Goal: Find specific page/section: Find specific page/section

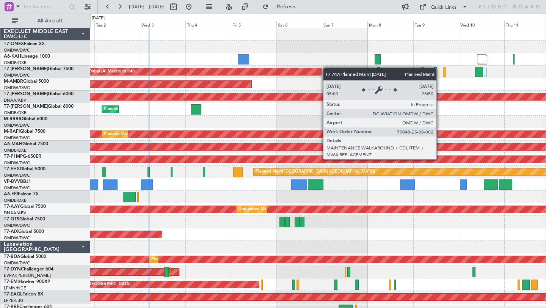
click at [309, 72] on div "No Crew Planned Maint [GEOGRAPHIC_DATA] (Al Maktoum Intl) AOG Maint [GEOGRAPHIC…" at bounding box center [317, 265] width 455 height 475
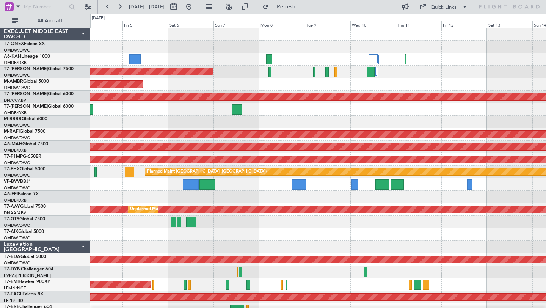
click at [546, 82] on div "Planned Maint Nurnberg Planned Maint [GEOGRAPHIC_DATA] (Al Maktoum Intl) AOG Ma…" at bounding box center [273, 161] width 546 height 294
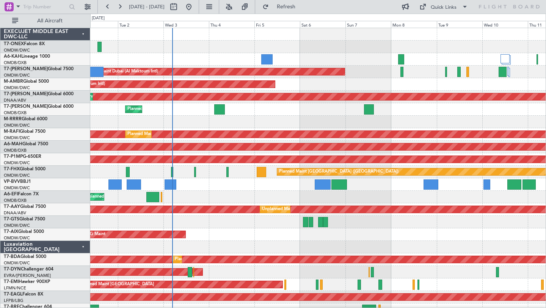
click at [446, 100] on div "Planned Maint Dubai (Al Maktoum Intl) No Crew Planned Maint [GEOGRAPHIC_DATA] (…" at bounding box center [317, 265] width 455 height 475
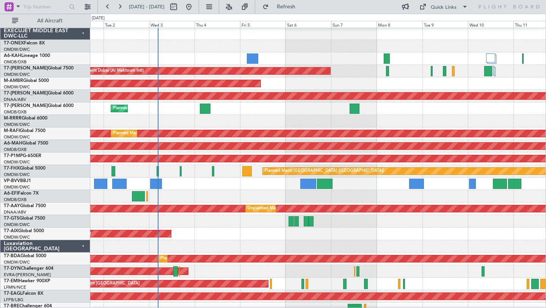
click at [215, 186] on div "Planned Maint Dubai (Al Maktoum Intl)" at bounding box center [317, 183] width 455 height 13
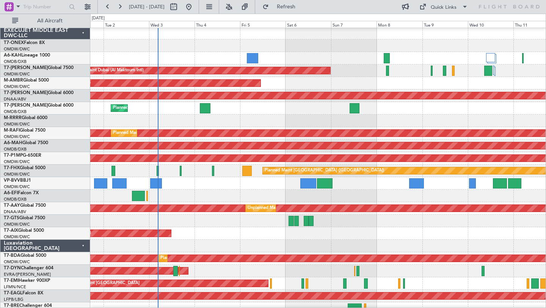
click at [277, 188] on div "Planned Maint Dubai (Al Maktoum Intl)" at bounding box center [317, 183] width 455 height 13
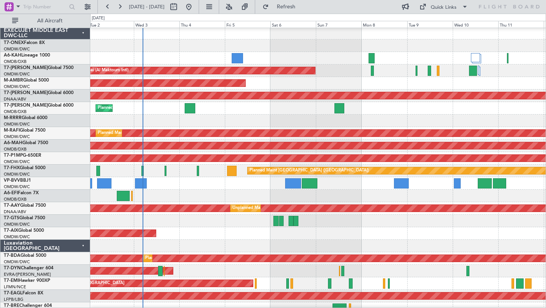
click at [313, 192] on div "Unplanned Maint [GEOGRAPHIC_DATA] ([GEOGRAPHIC_DATA])" at bounding box center [317, 196] width 455 height 13
click at [337, 237] on div "AOG Maint" at bounding box center [317, 233] width 455 height 13
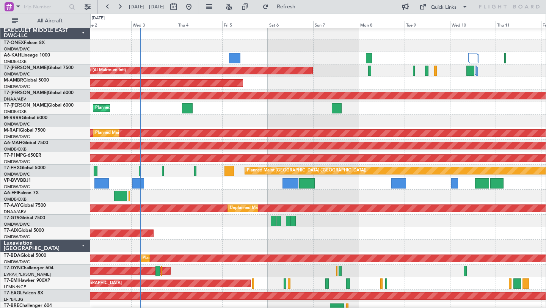
scroll to position [2, 0]
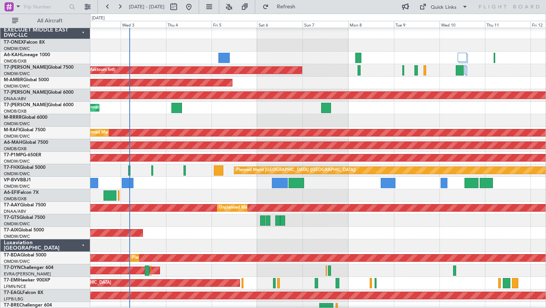
click at [387, 238] on div "AOG Maint" at bounding box center [317, 233] width 455 height 13
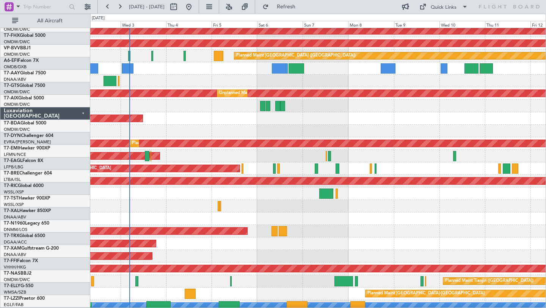
scroll to position [141, 0]
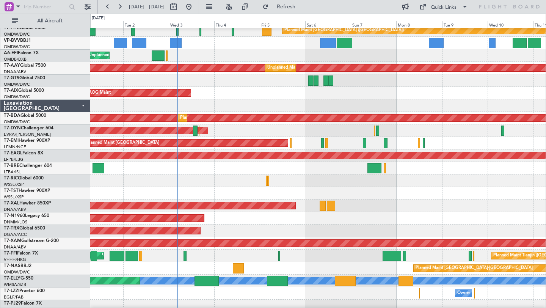
click at [444, 192] on div "Planned Maint [GEOGRAPHIC_DATA] (Seletar)" at bounding box center [317, 193] width 455 height 13
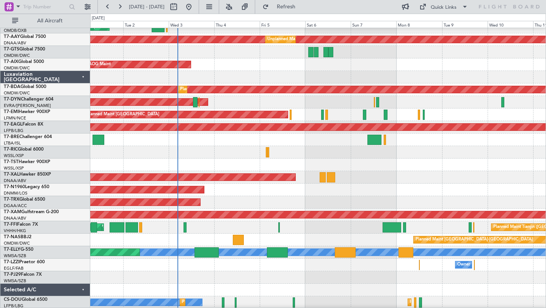
scroll to position [195, 0]
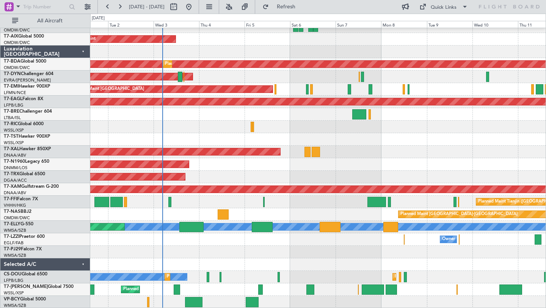
click at [445, 257] on div at bounding box center [317, 252] width 455 height 13
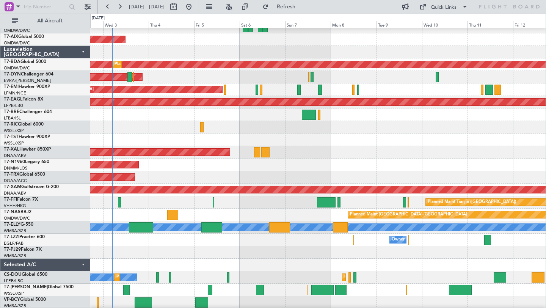
click at [444, 254] on div at bounding box center [317, 252] width 455 height 13
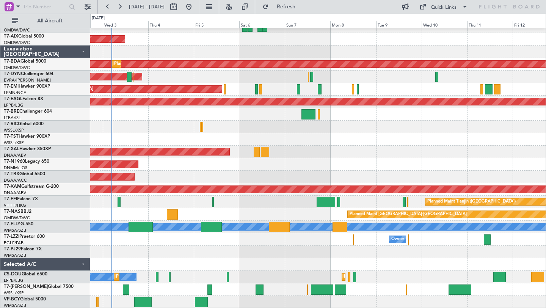
click at [482, 166] on div "Planned Maint [GEOGRAPHIC_DATA] ([GEOGRAPHIC_DATA])" at bounding box center [317, 164] width 455 height 13
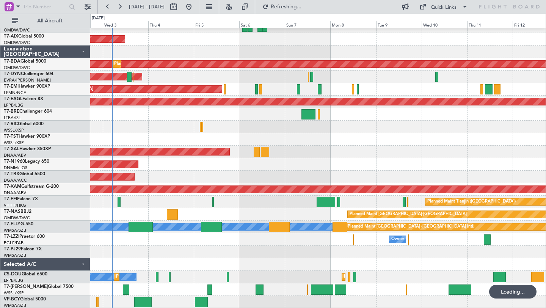
scroll to position [195, 0]
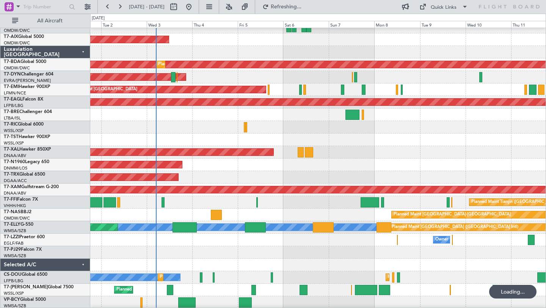
click at [325, 136] on div "Planned Maint [GEOGRAPHIC_DATA] (Seletar)" at bounding box center [317, 139] width 455 height 13
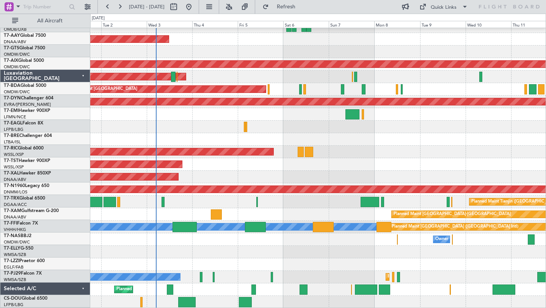
scroll to position [195, 0]
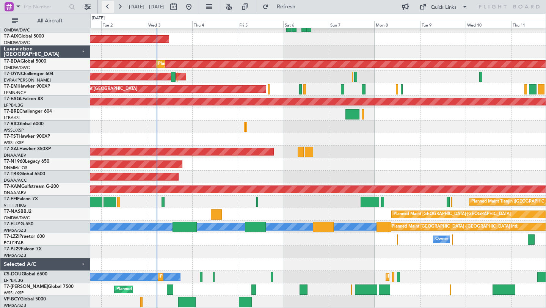
click at [108, 5] on button at bounding box center [108, 7] width 12 height 12
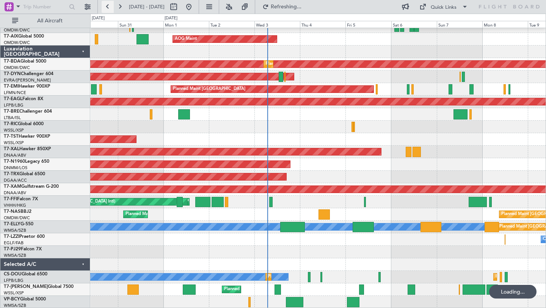
click at [108, 5] on button at bounding box center [108, 7] width 12 height 12
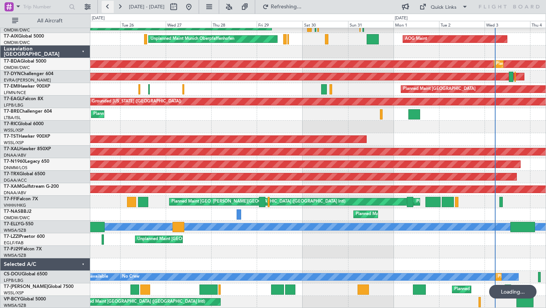
click at [108, 5] on button at bounding box center [108, 7] width 12 height 12
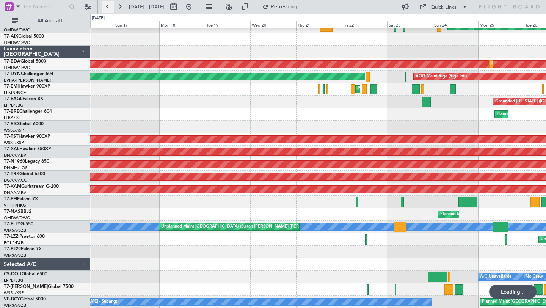
click at [108, 5] on button at bounding box center [108, 7] width 12 height 12
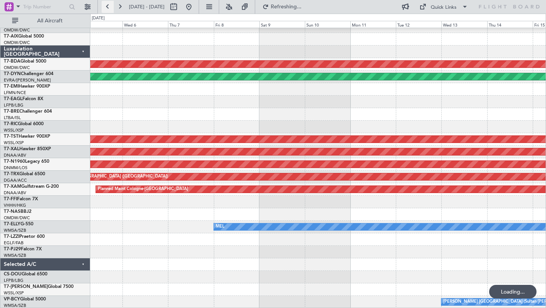
click at [108, 5] on button at bounding box center [108, 7] width 12 height 12
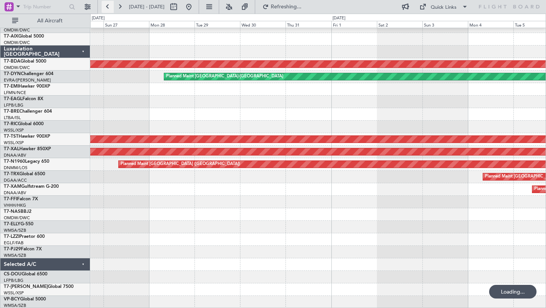
click at [108, 5] on button at bounding box center [108, 7] width 12 height 12
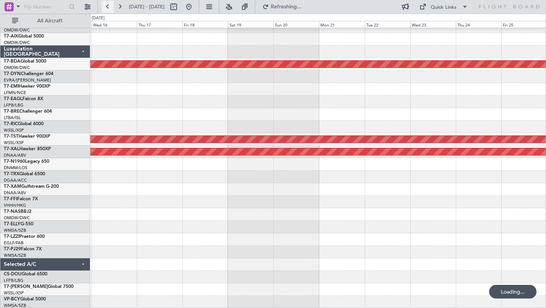
click at [108, 5] on button at bounding box center [108, 7] width 12 height 12
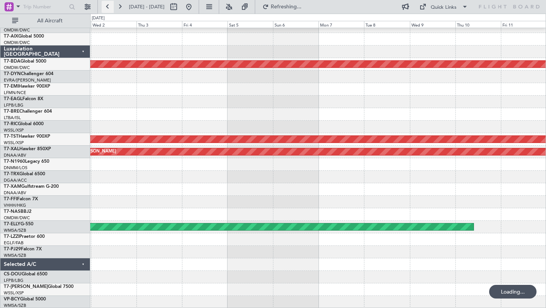
click at [108, 5] on button at bounding box center [108, 7] width 12 height 12
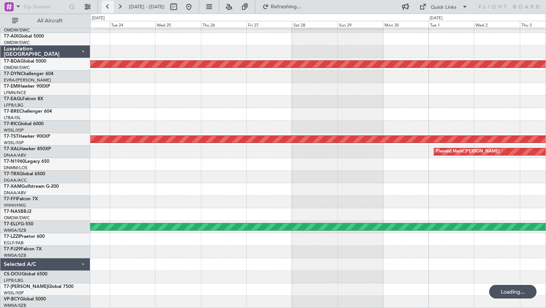
click at [108, 5] on button at bounding box center [108, 7] width 12 height 12
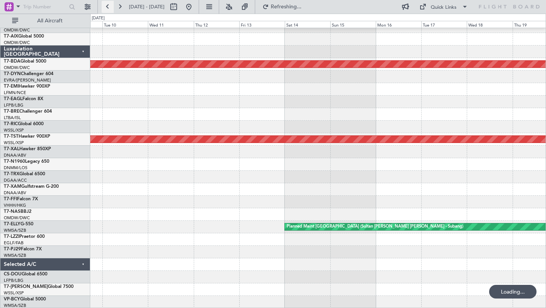
click at [108, 5] on button at bounding box center [108, 7] width 12 height 12
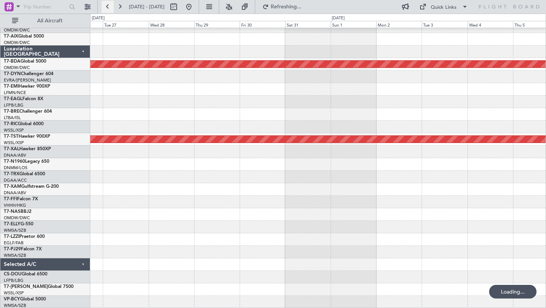
click at [108, 5] on button at bounding box center [108, 7] width 12 height 12
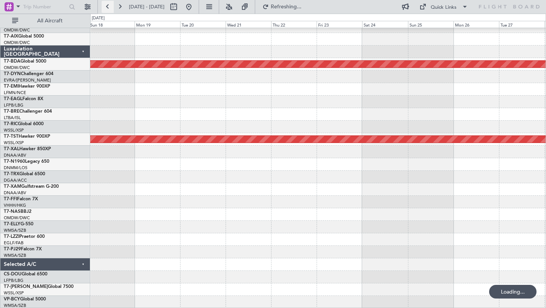
click at [108, 5] on button at bounding box center [108, 7] width 12 height 12
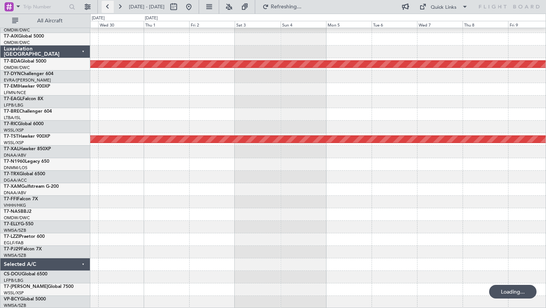
click at [108, 5] on button at bounding box center [108, 7] width 12 height 12
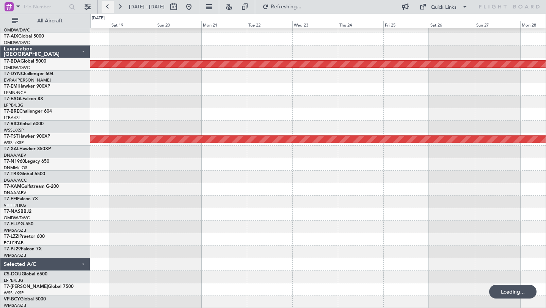
click at [108, 5] on button at bounding box center [108, 7] width 12 height 12
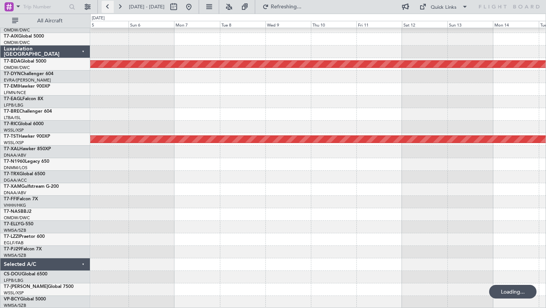
click at [108, 5] on button at bounding box center [108, 7] width 12 height 12
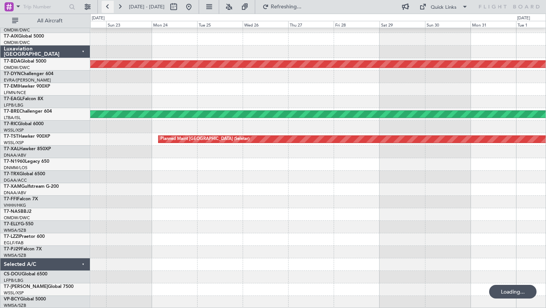
click at [108, 5] on button at bounding box center [108, 7] width 12 height 12
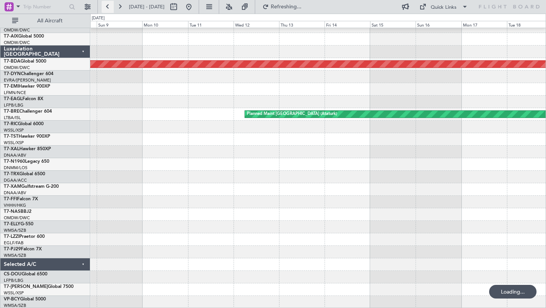
click at [108, 5] on button at bounding box center [108, 7] width 12 height 12
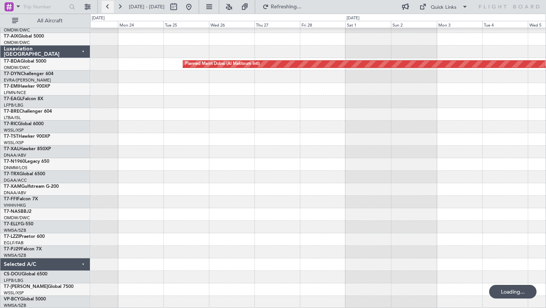
click at [108, 5] on button at bounding box center [108, 7] width 12 height 12
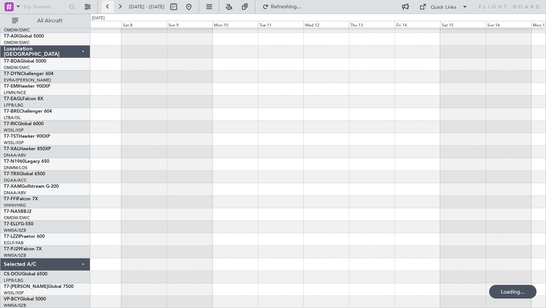
click at [108, 5] on button at bounding box center [108, 7] width 12 height 12
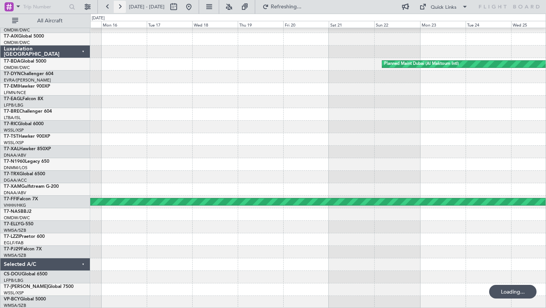
click at [122, 5] on button at bounding box center [120, 7] width 12 height 12
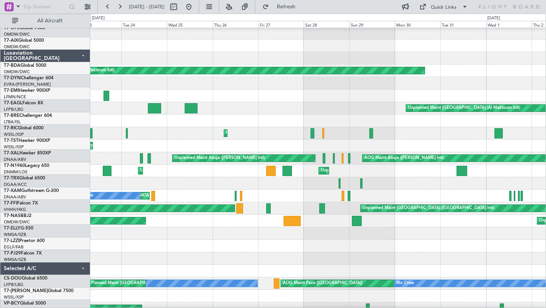
scroll to position [189, 0]
